Goal: Navigation & Orientation: Find specific page/section

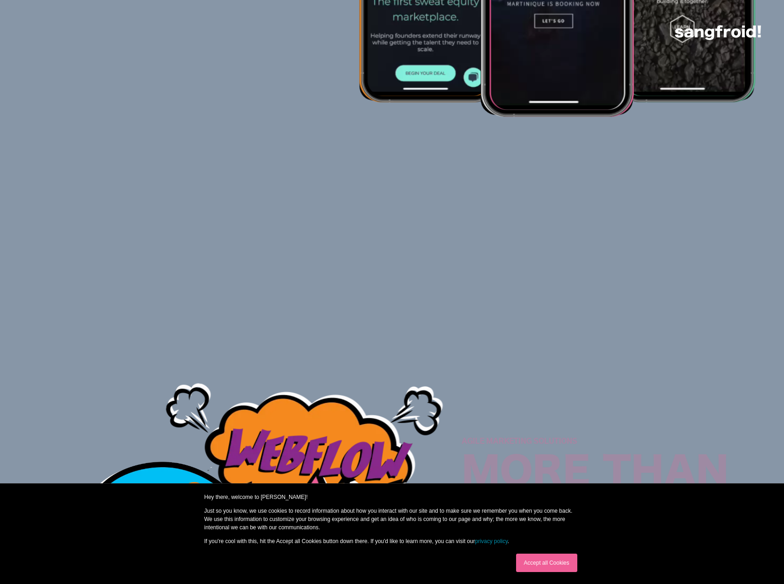
scroll to position [414, 0]
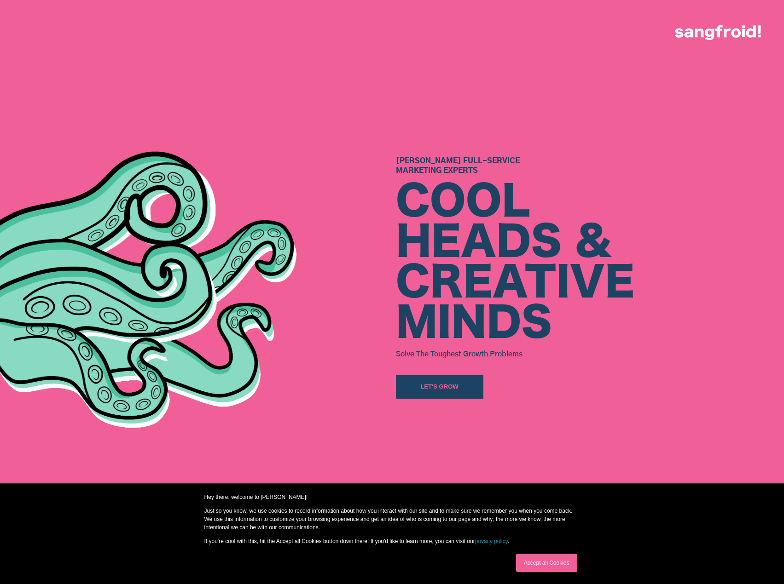
click at [556, 560] on link "Accept all Cookies" at bounding box center [546, 563] width 61 height 18
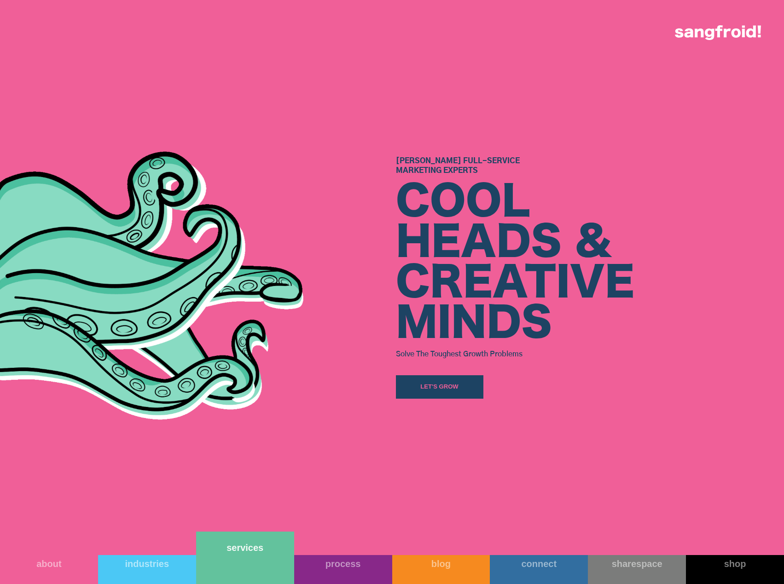
click at [248, 558] on link "services" at bounding box center [245, 558] width 98 height 52
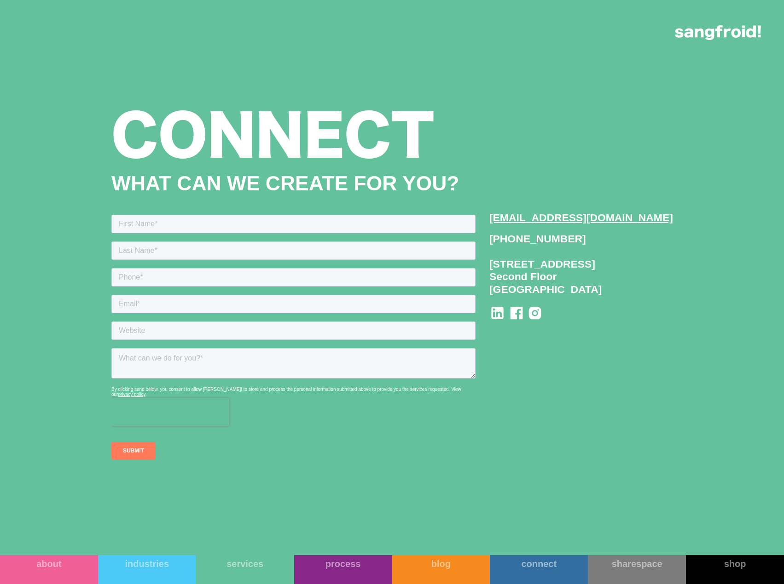
scroll to position [1749, 0]
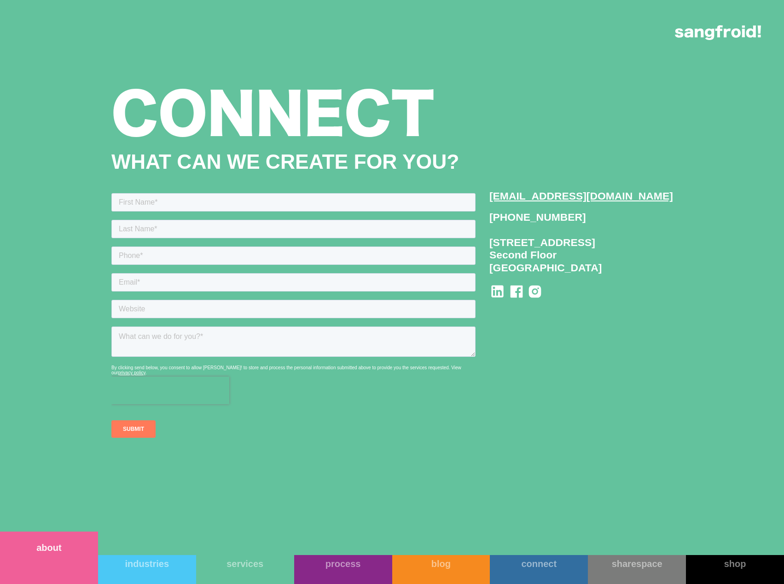
click at [54, 563] on link "about" at bounding box center [49, 558] width 98 height 52
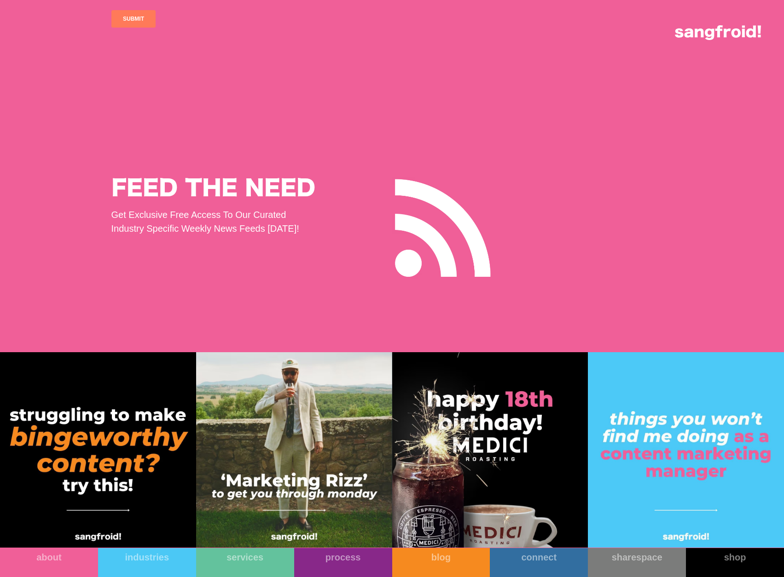
scroll to position [12414, 0]
